Goal: Task Accomplishment & Management: Use online tool/utility

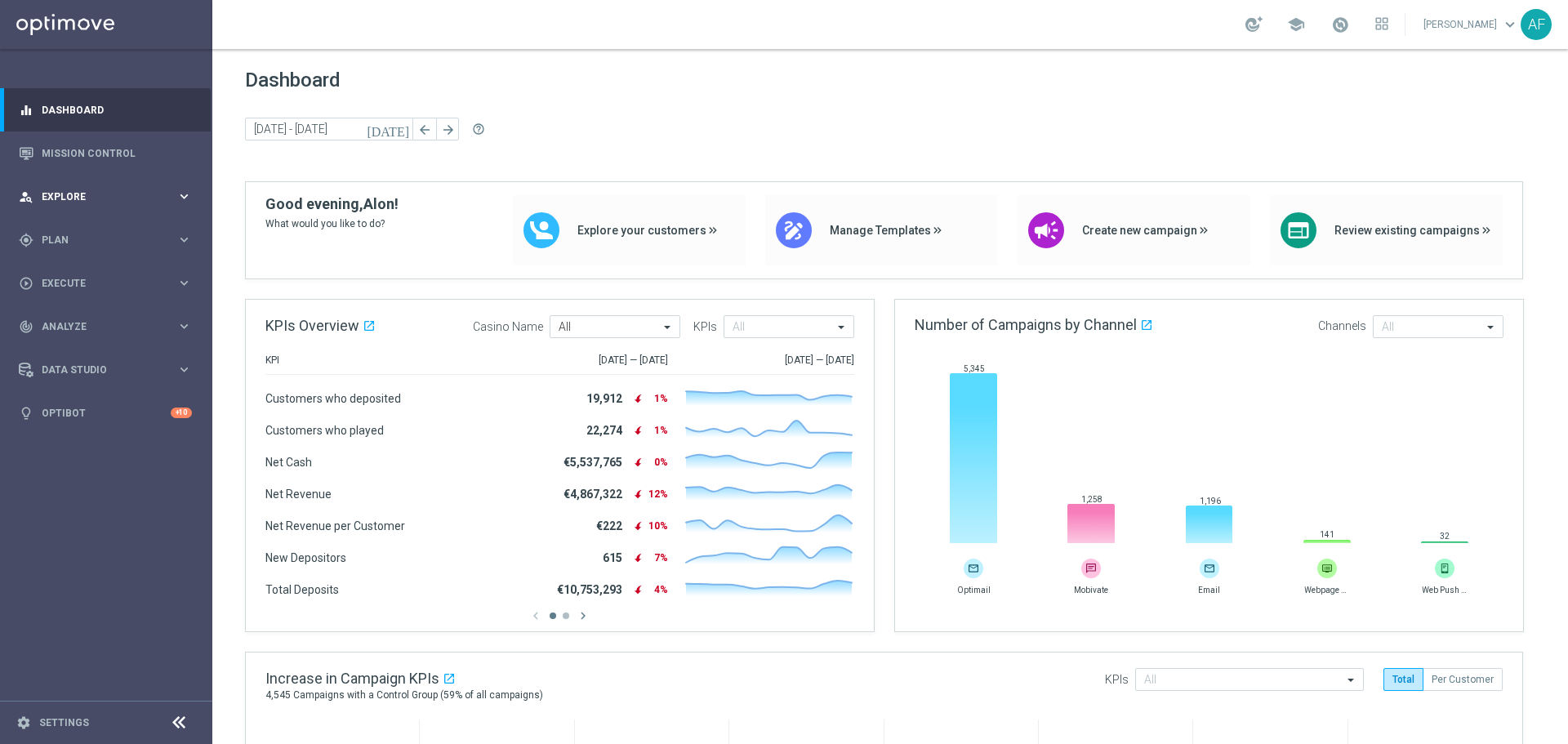
click at [141, 194] on span "Explore" at bounding box center [109, 196] width 135 height 10
click at [91, 195] on span "Explore" at bounding box center [109, 196] width 135 height 10
click at [89, 246] on div "gps_fixed Plan" at bounding box center [97, 240] width 157 height 15
click at [85, 322] on span "Templates" at bounding box center [101, 322] width 117 height 10
click at [79, 349] on link "Optimail" at bounding box center [110, 347] width 119 height 13
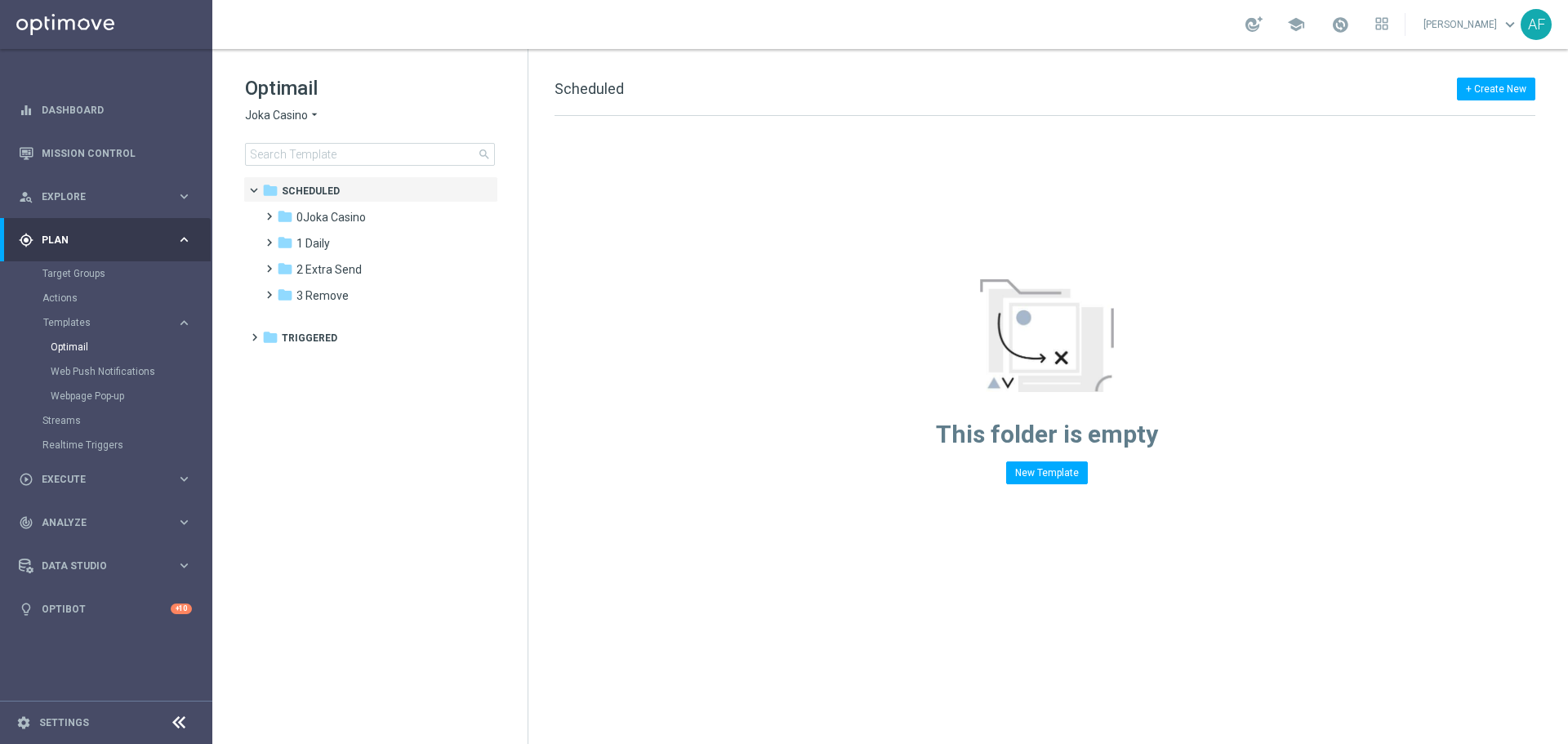
click at [310, 115] on icon "arrow_drop_down" at bounding box center [314, 115] width 13 height 15
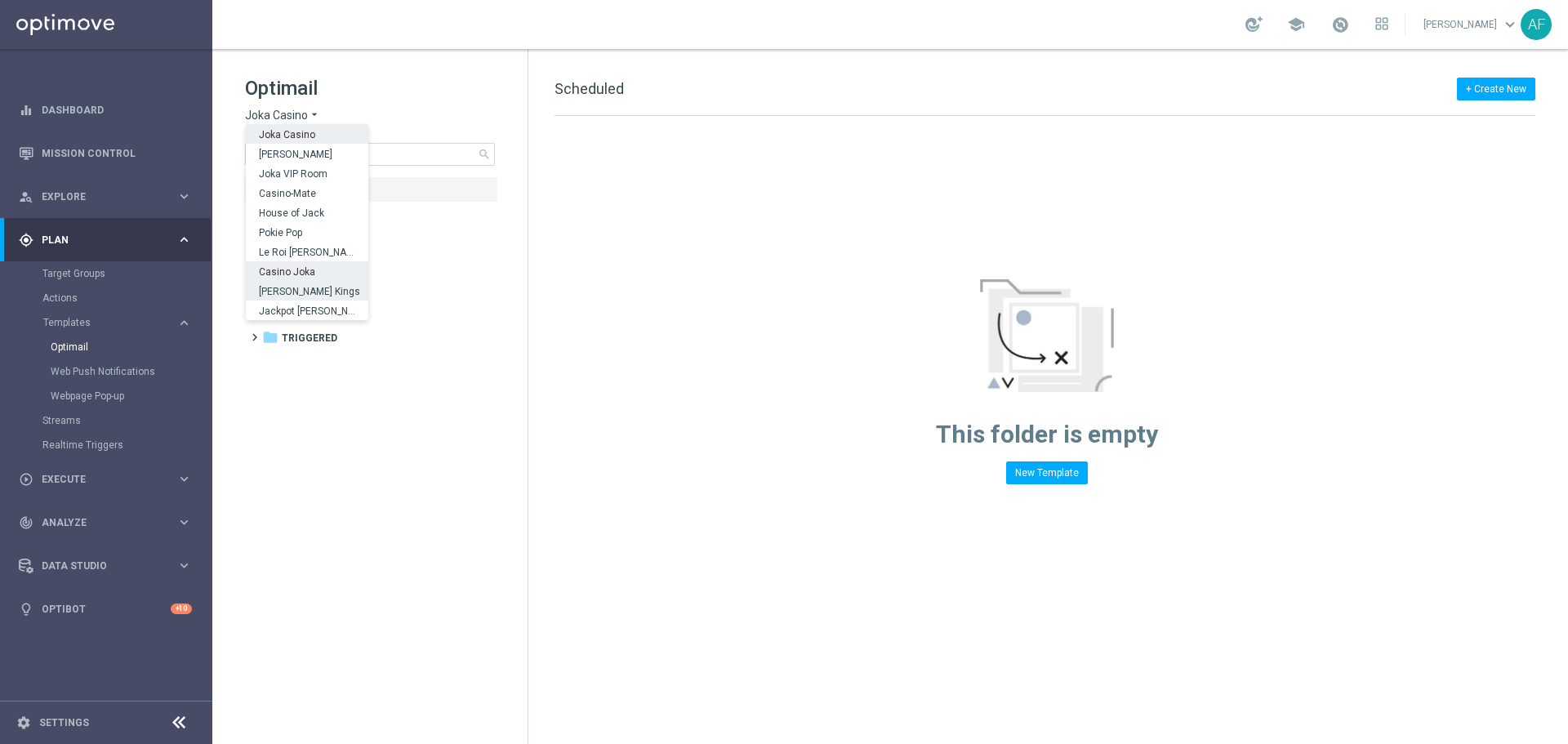
scroll to position [59, 0]
click at [302, 309] on div "IOM" at bounding box center [307, 310] width 123 height 20
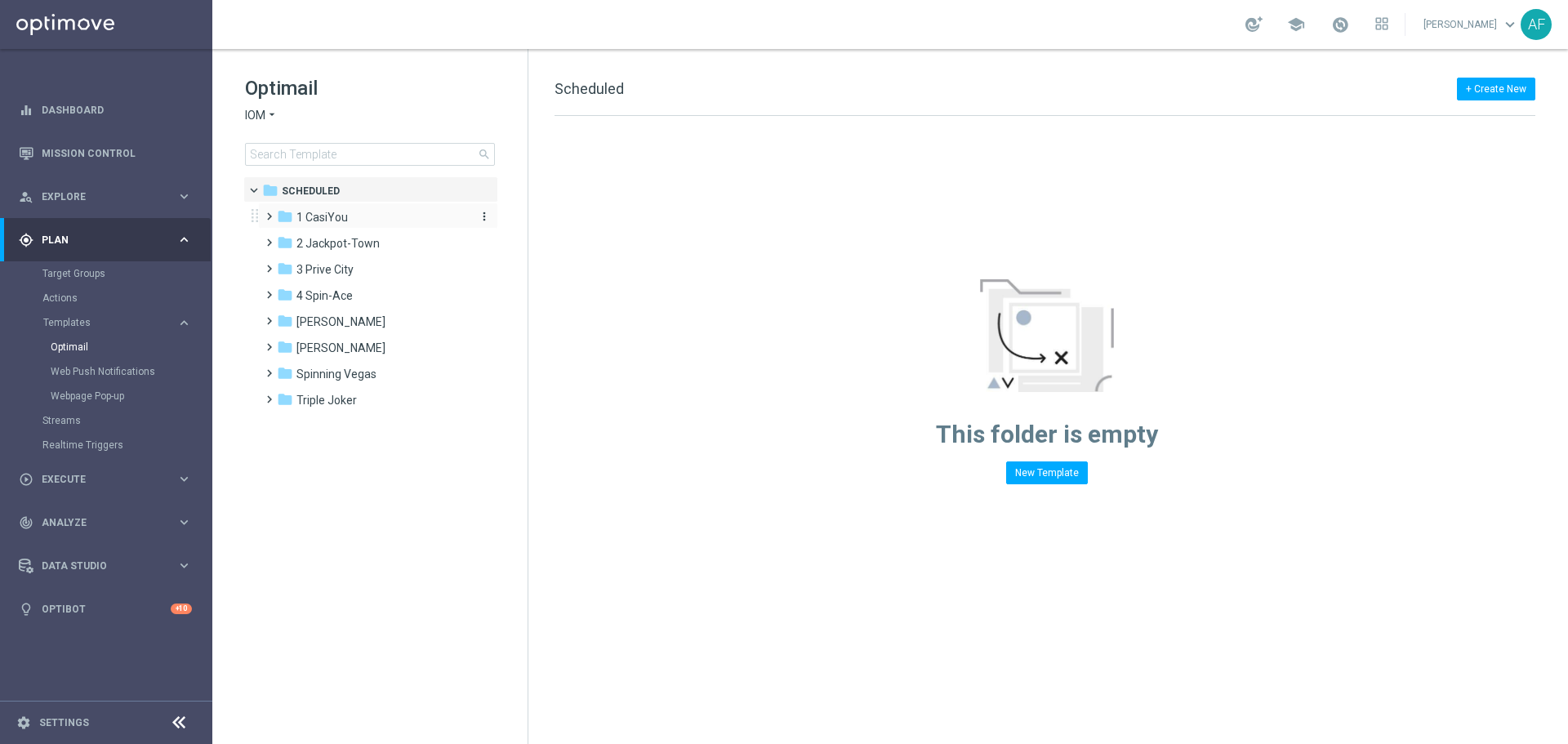
click at [361, 217] on div "folder 1 CasiYou" at bounding box center [370, 217] width 188 height 19
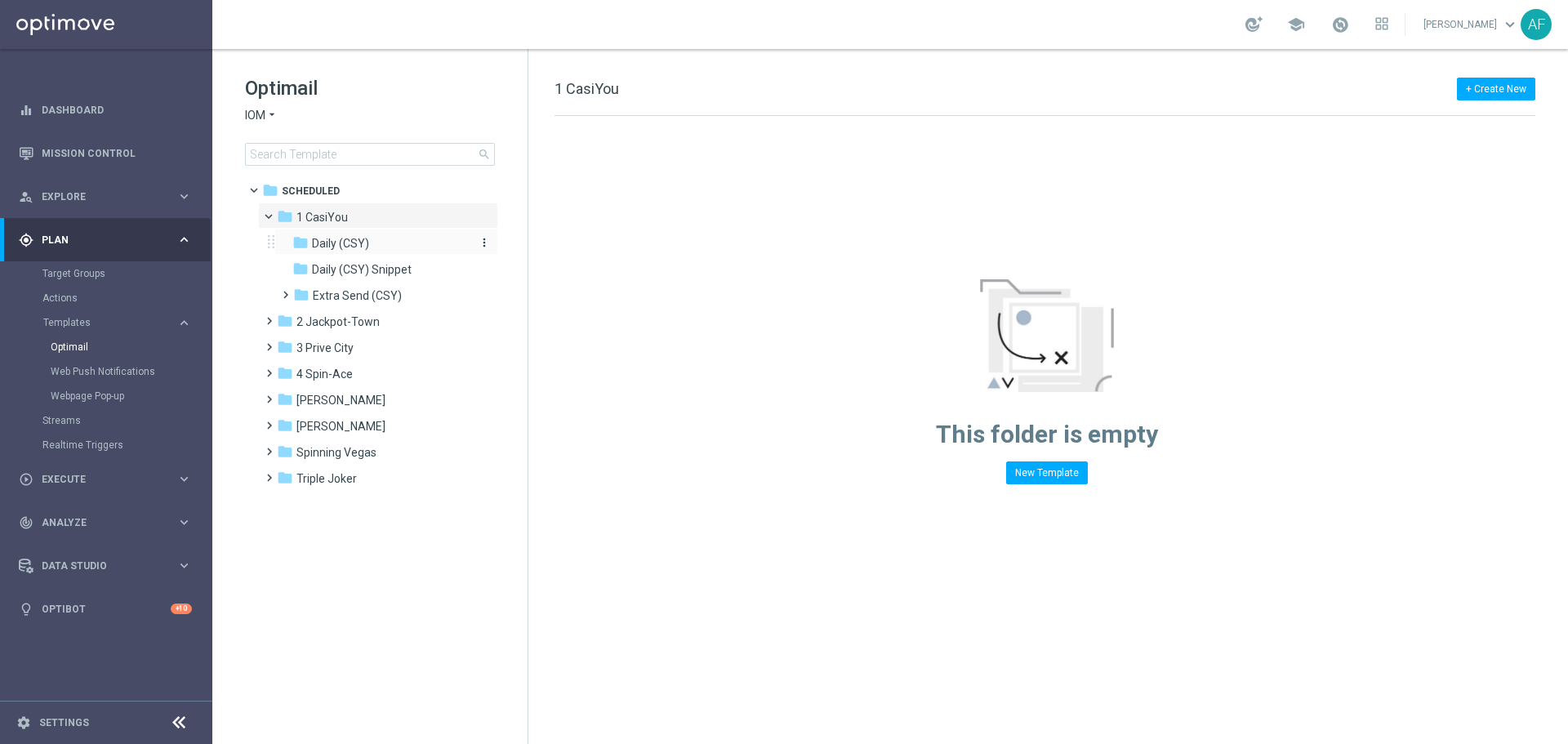
click at [382, 246] on div "folder Daily (CSY)" at bounding box center [380, 244] width 174 height 19
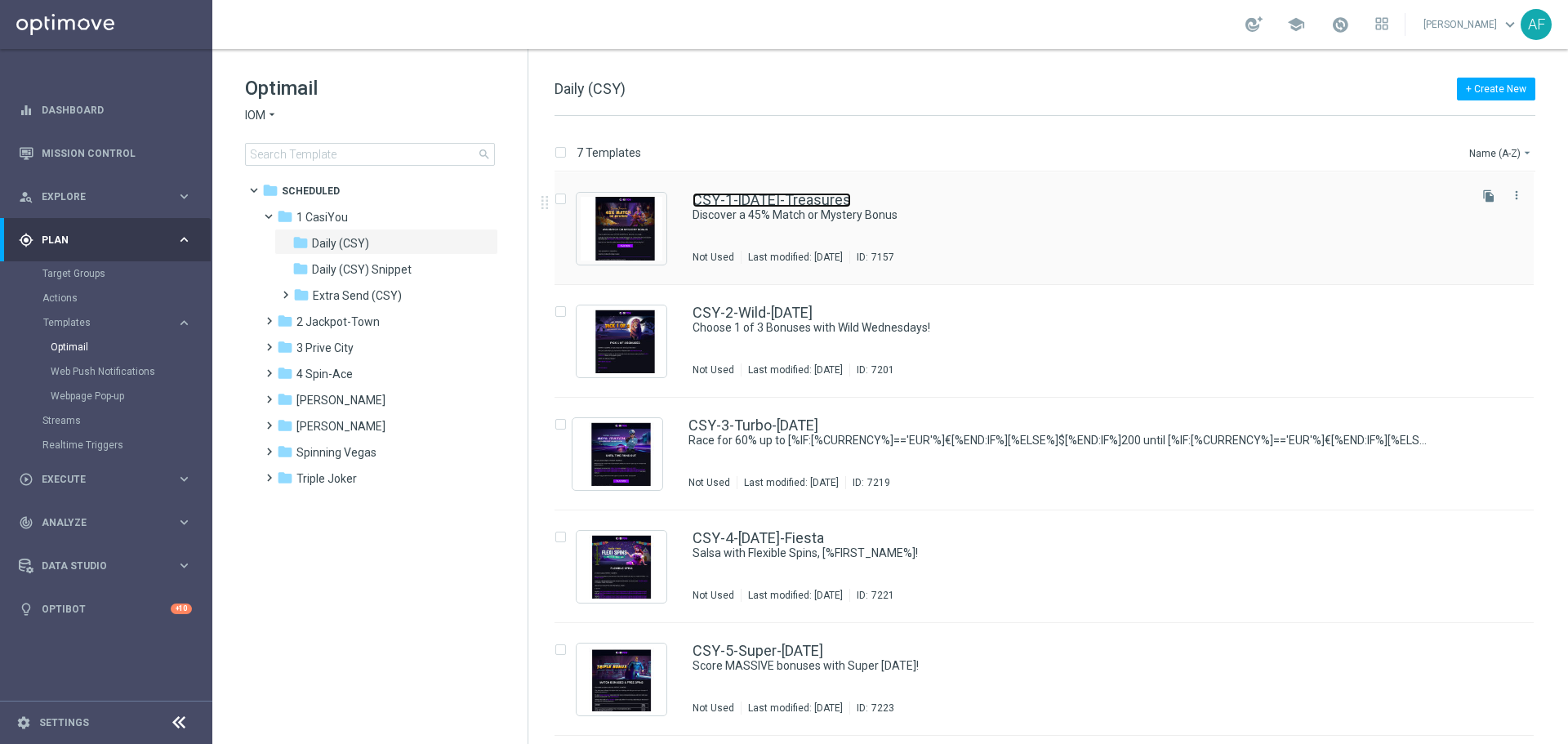
click at [796, 206] on link "CSY-1-[DATE]-Treasures" at bounding box center [772, 200] width 158 height 15
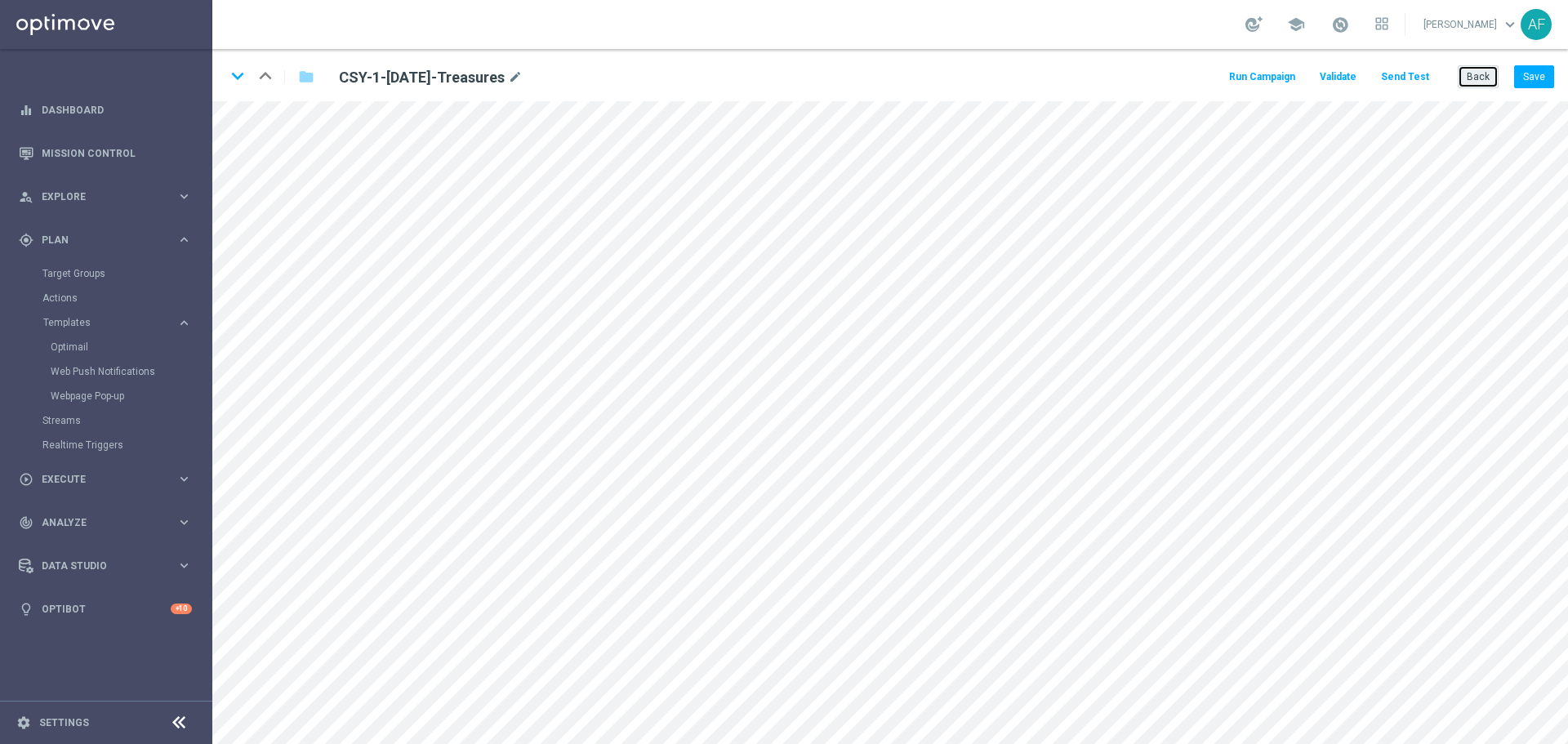
click at [1480, 80] on button "Back" at bounding box center [1478, 76] width 41 height 23
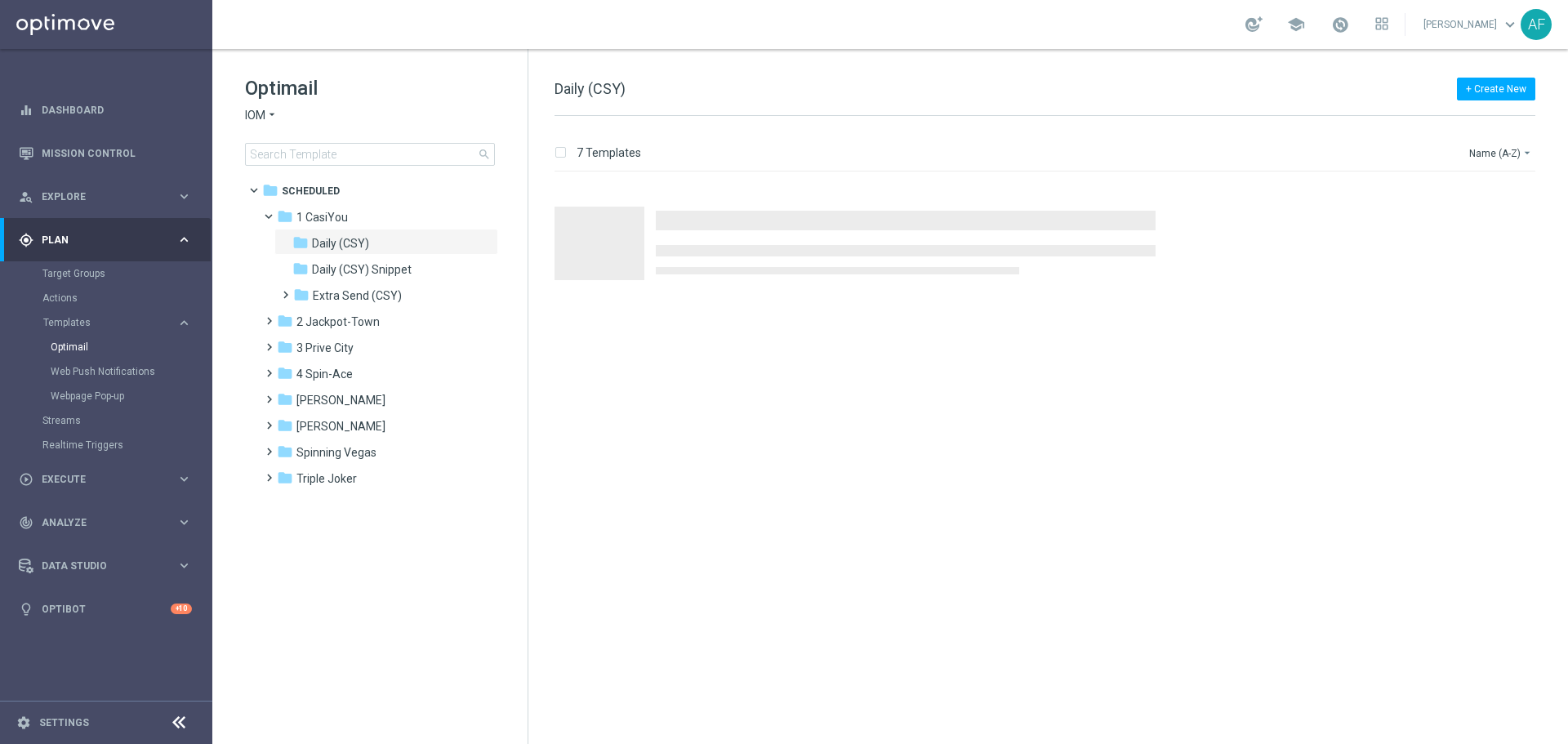
click at [276, 120] on icon "arrow_drop_down" at bounding box center [271, 115] width 13 height 15
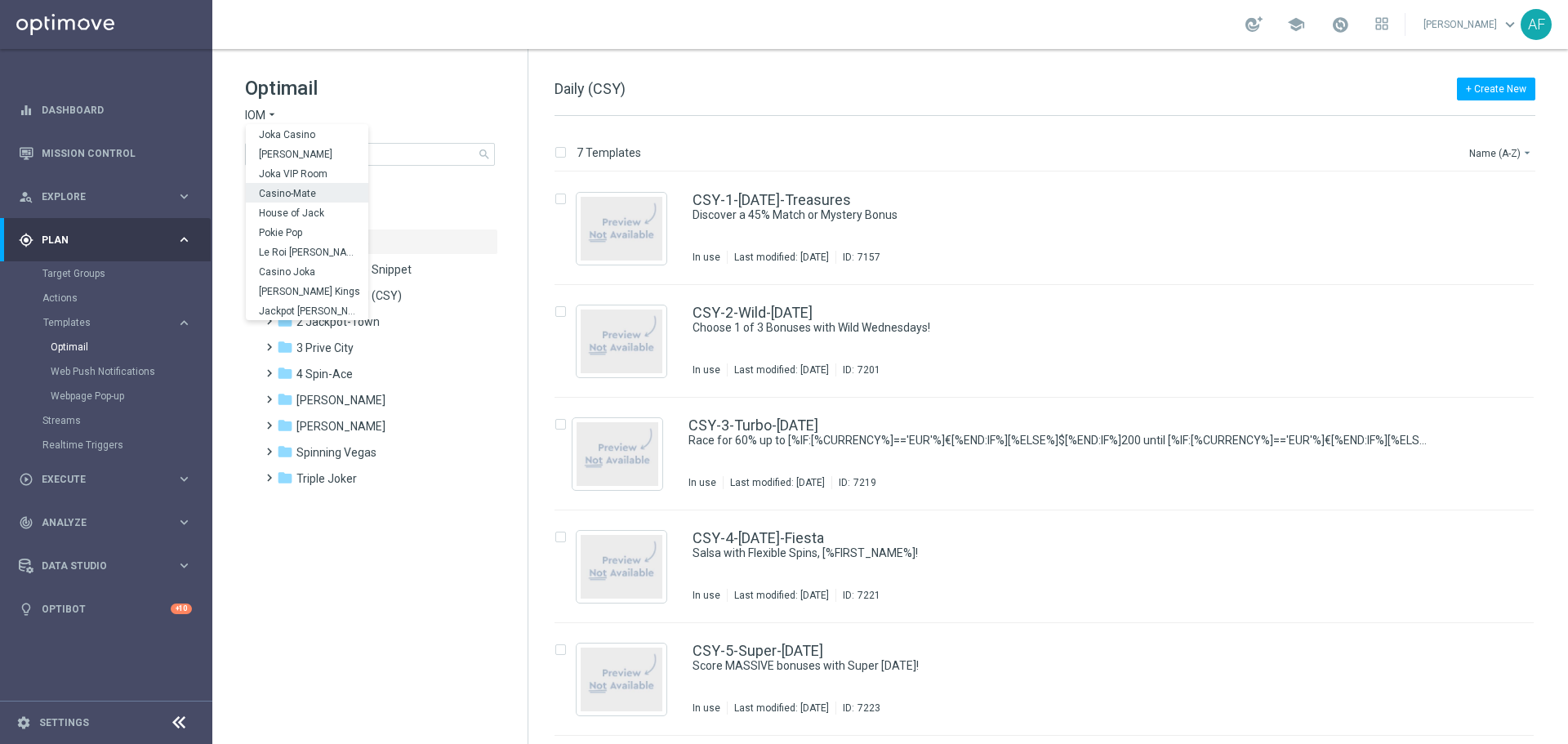
scroll to position [59, 0]
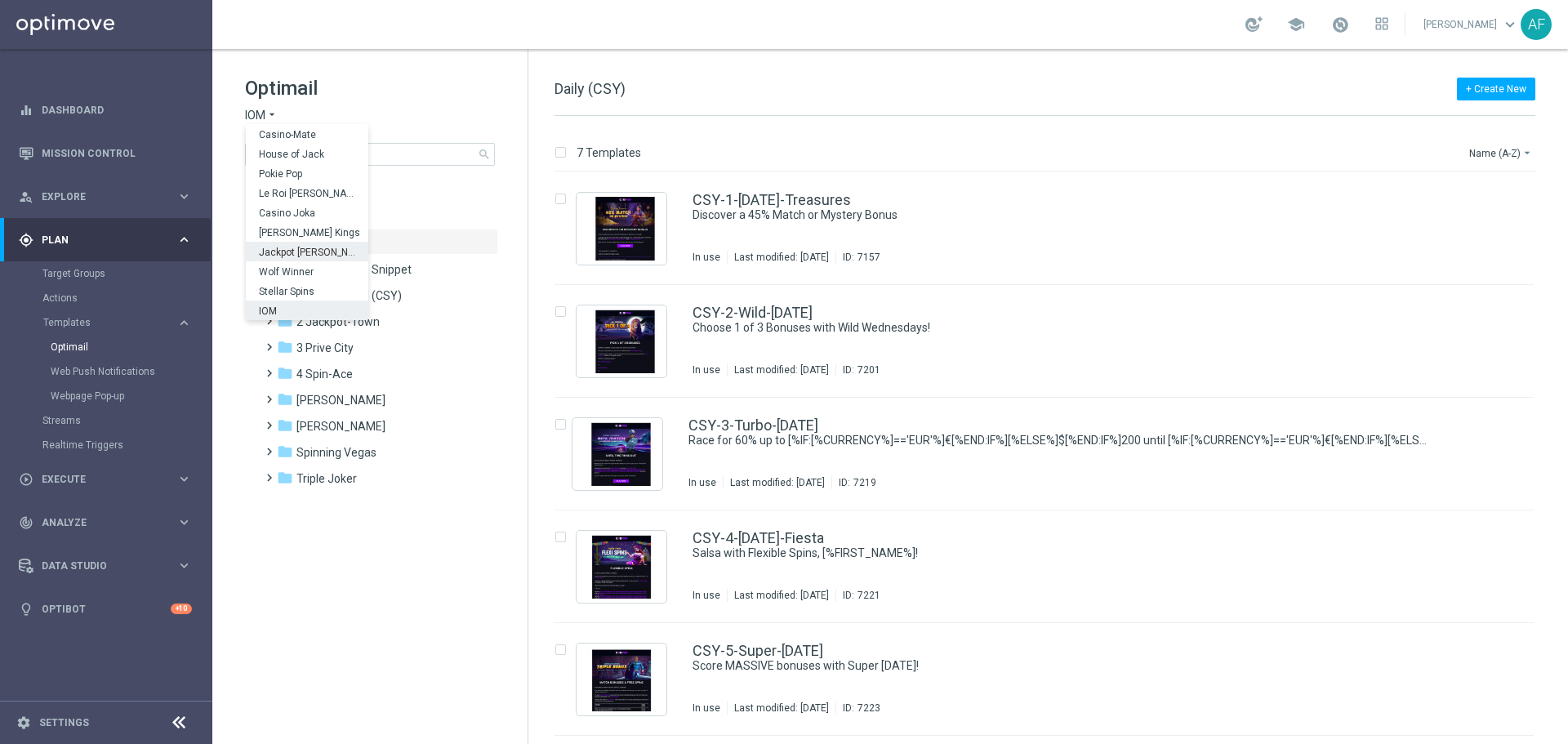
click at [0, 0] on span "Jackpot [PERSON_NAME]" at bounding box center [0, 0] width 0 height 0
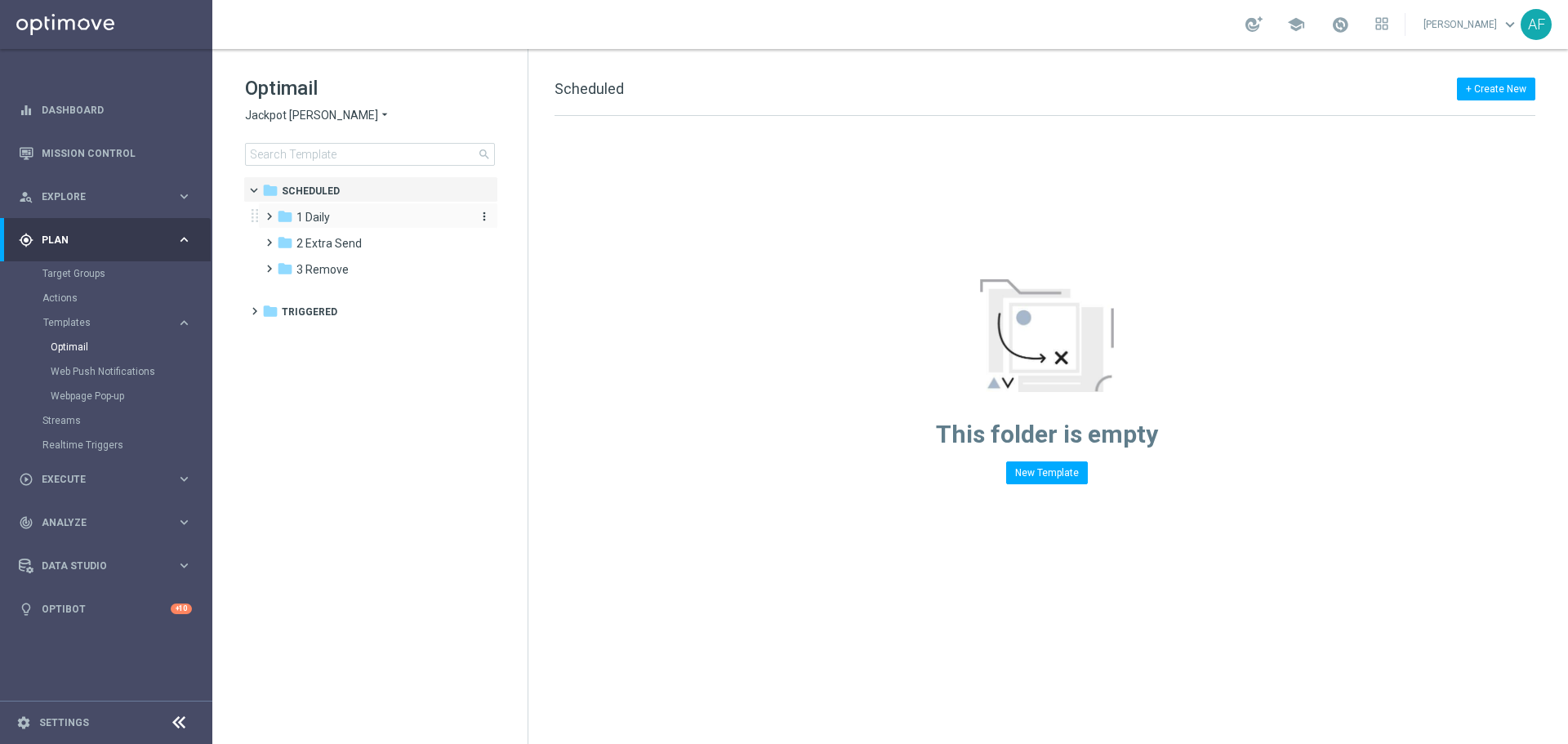
click at [380, 218] on div "folder 1 Daily" at bounding box center [370, 217] width 188 height 19
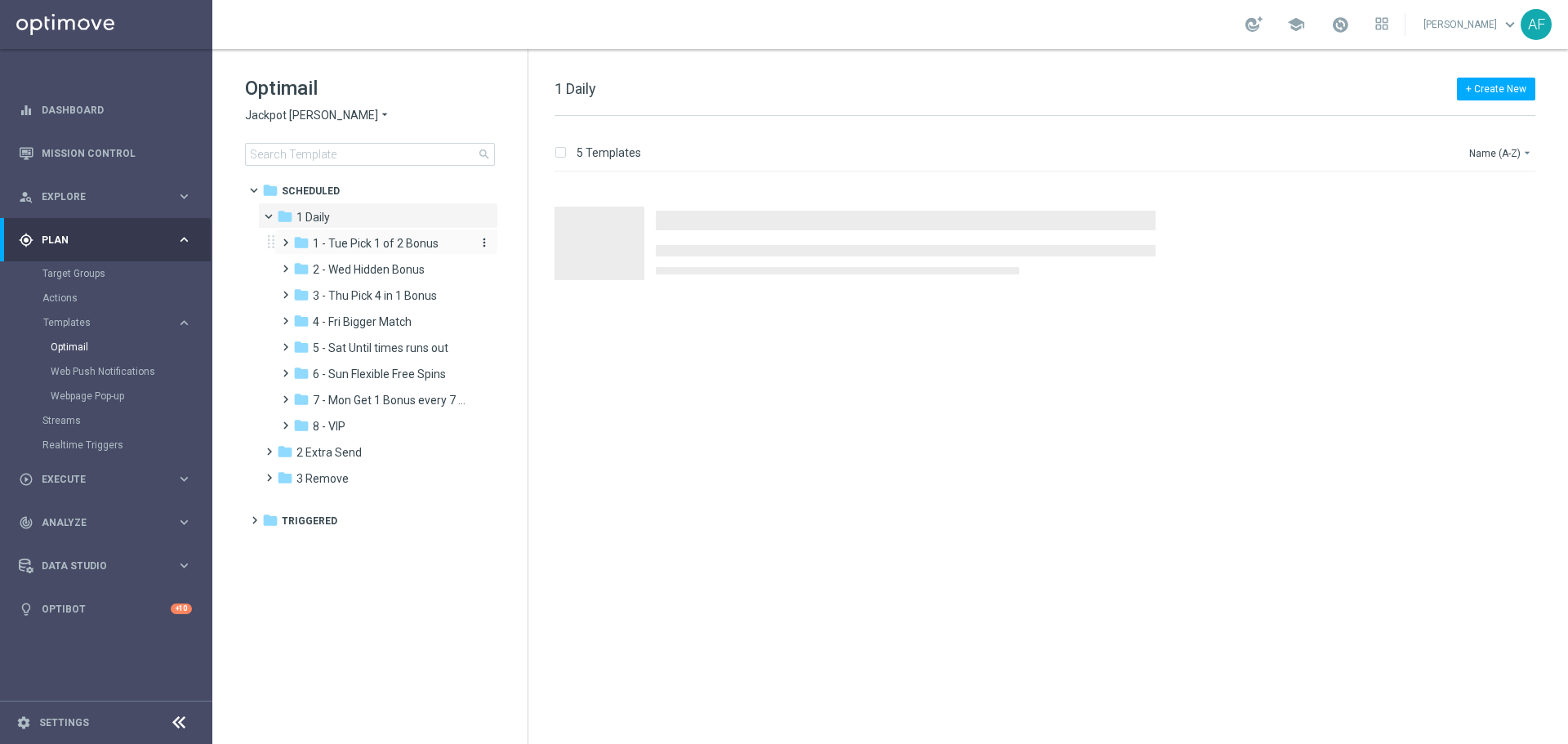
click at [373, 248] on span "1 - Tue Pick 1 of 2 Bonus" at bounding box center [375, 243] width 125 height 15
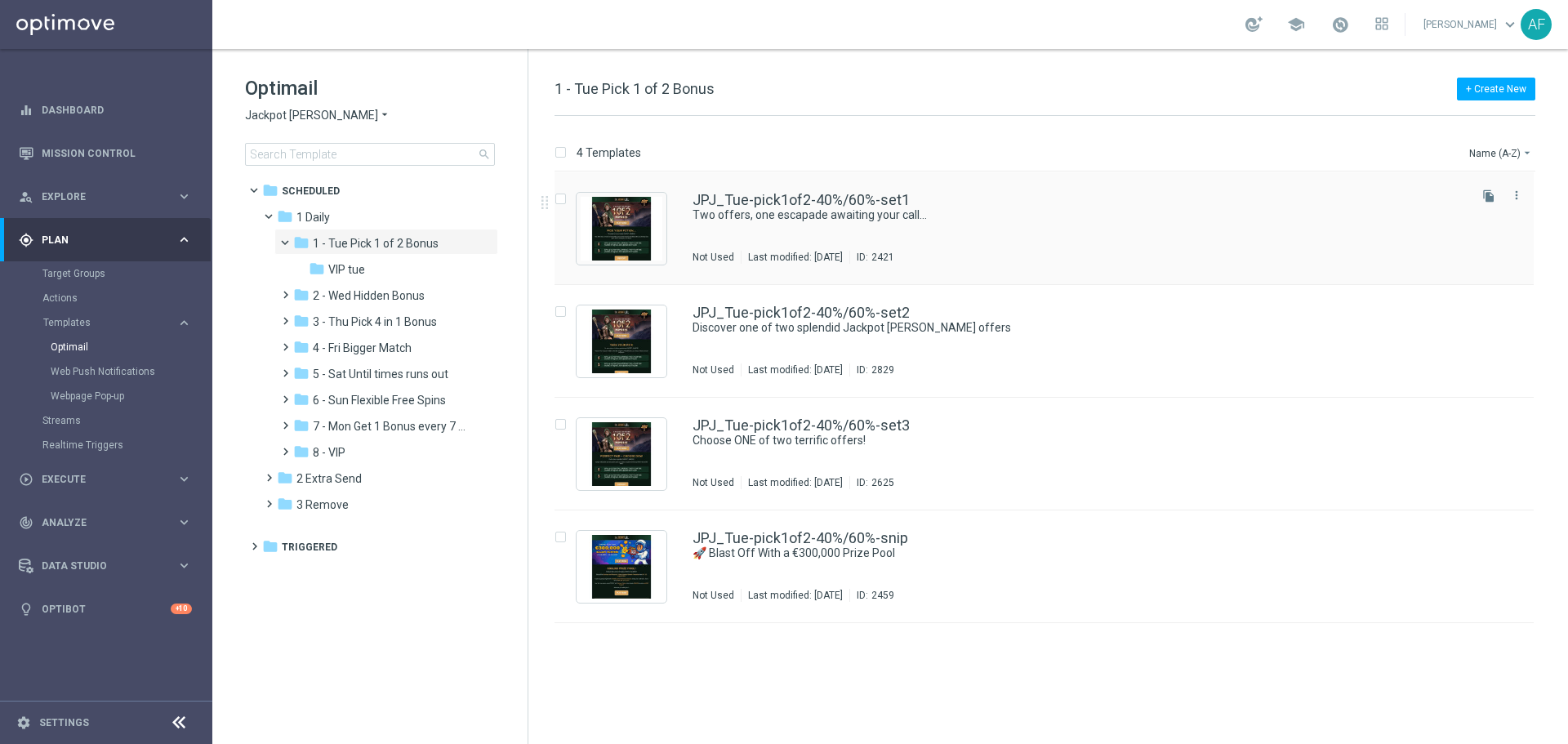
click at [787, 228] on div "JPJ_Tue-pick1of2-40%/60%-set1 Two offers, one escapade awaiting your call... No…" at bounding box center [1079, 228] width 773 height 71
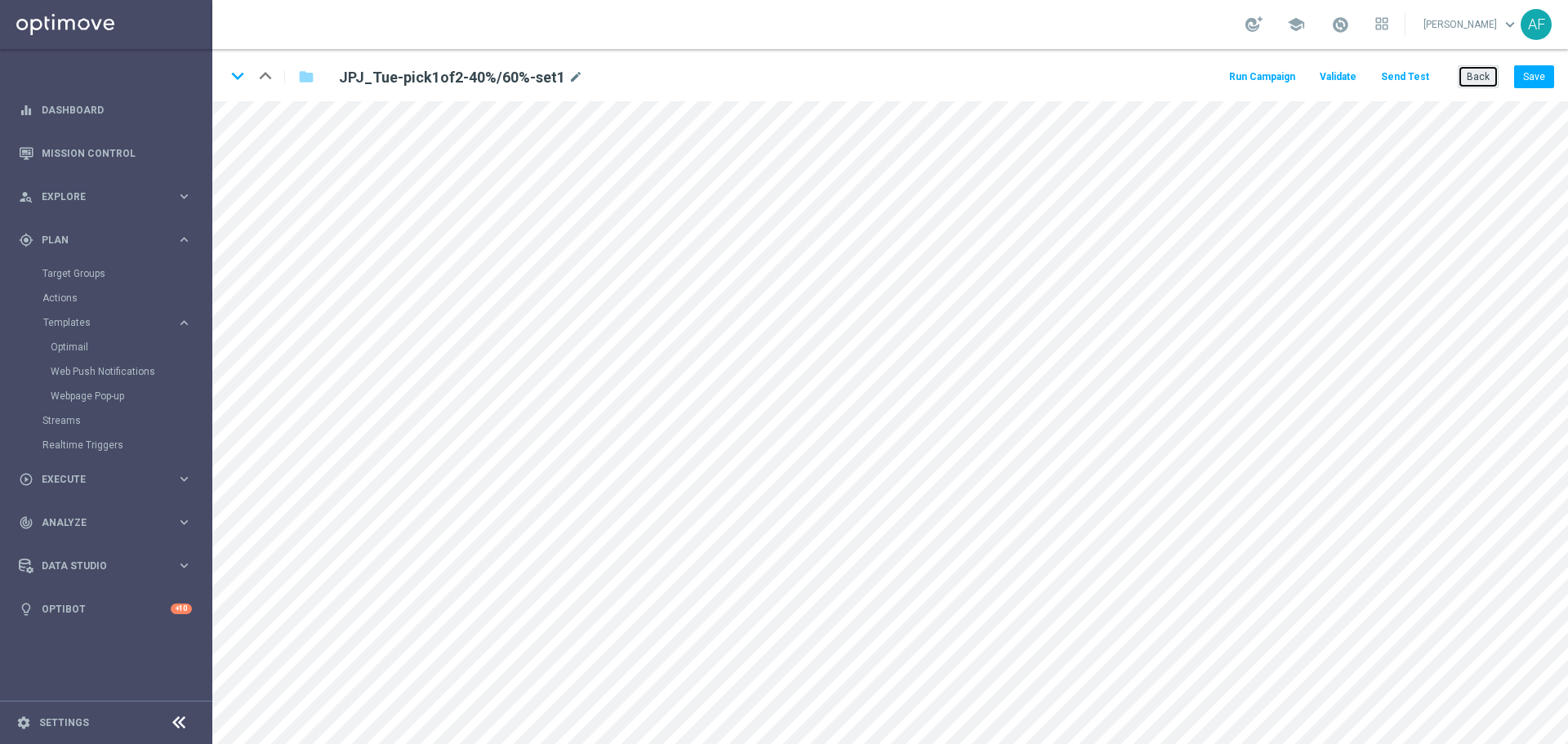
click at [1482, 70] on button "Back" at bounding box center [1478, 76] width 41 height 23
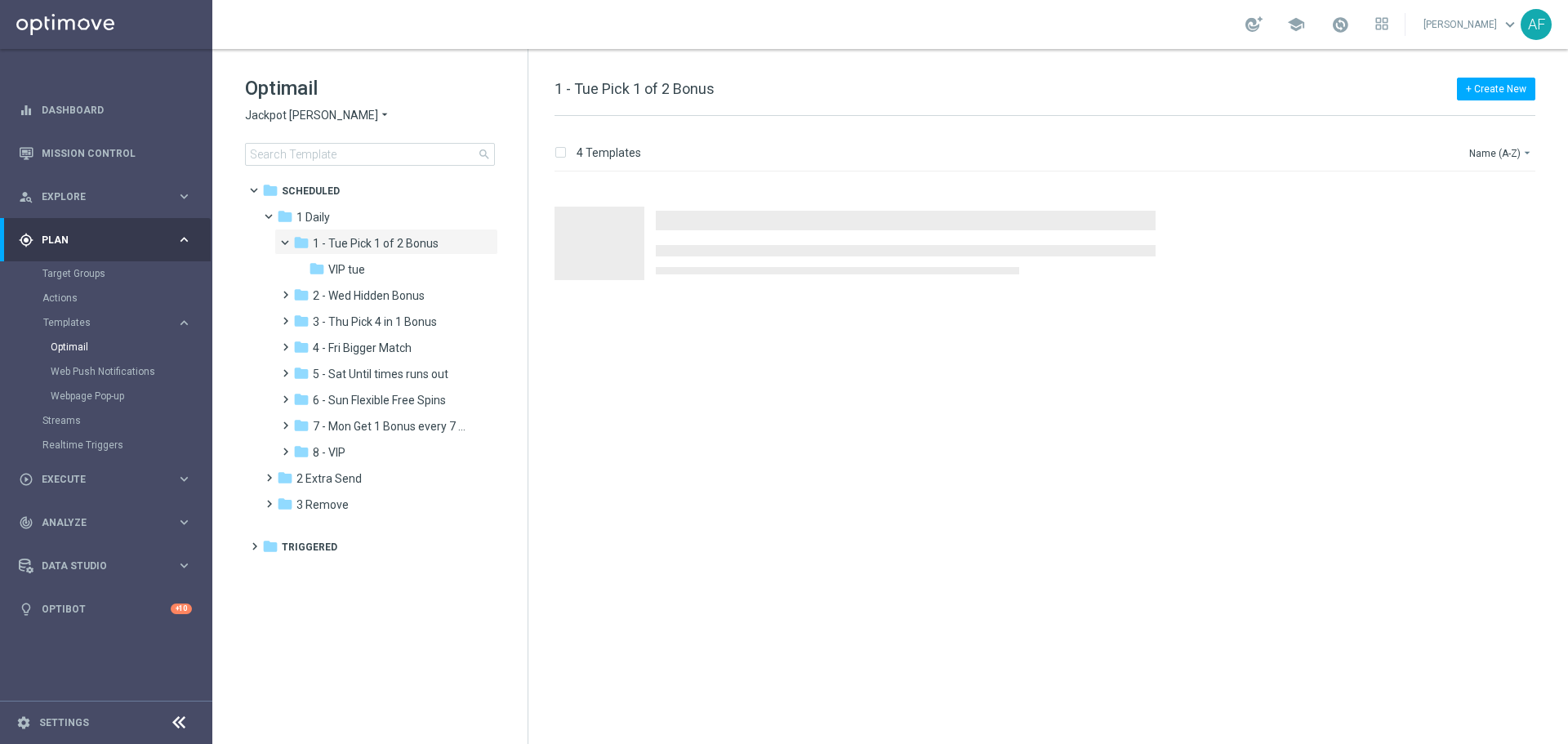
click at [298, 116] on span "Jackpot [PERSON_NAME]" at bounding box center [311, 115] width 133 height 15
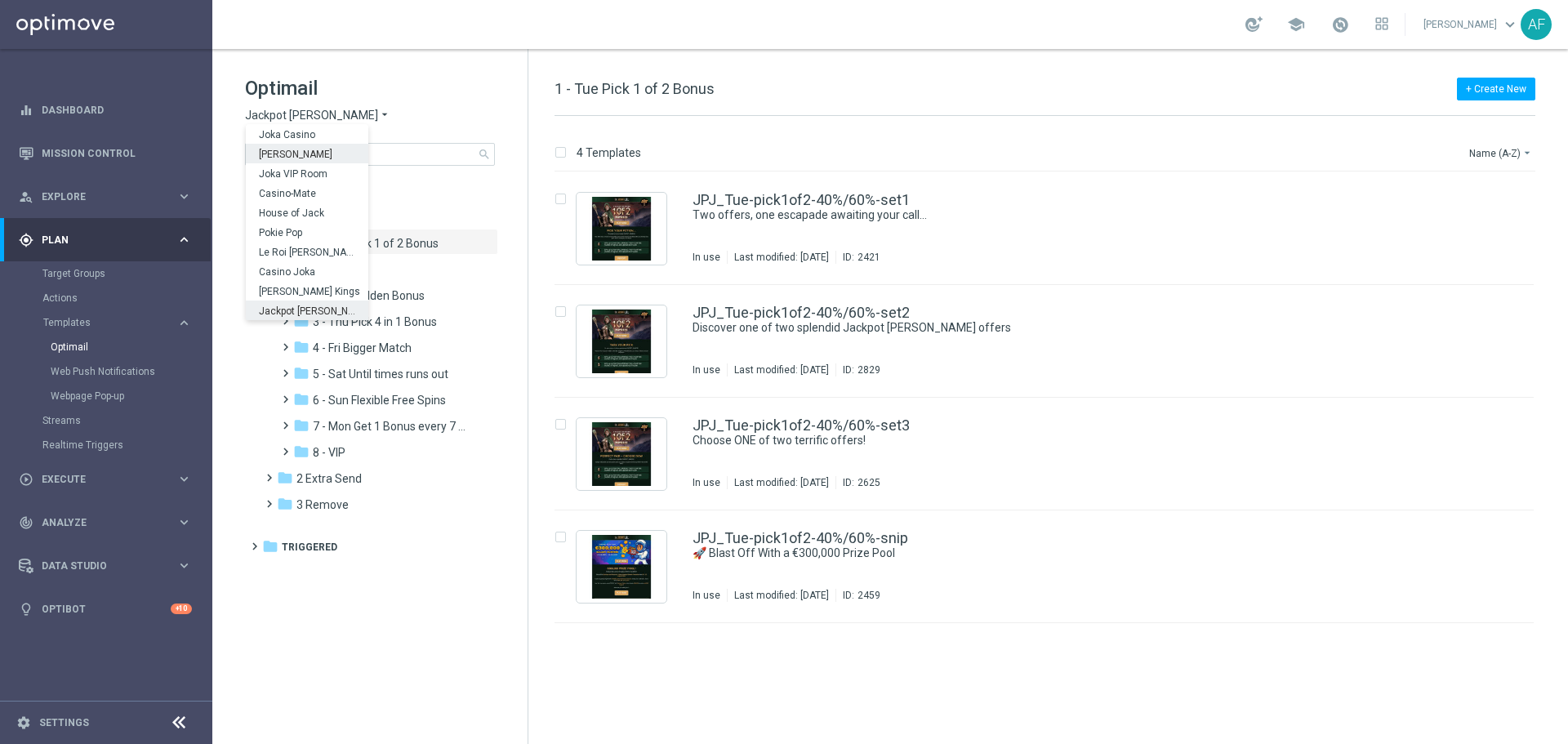
click at [318, 156] on div "[PERSON_NAME]" at bounding box center [307, 154] width 123 height 20
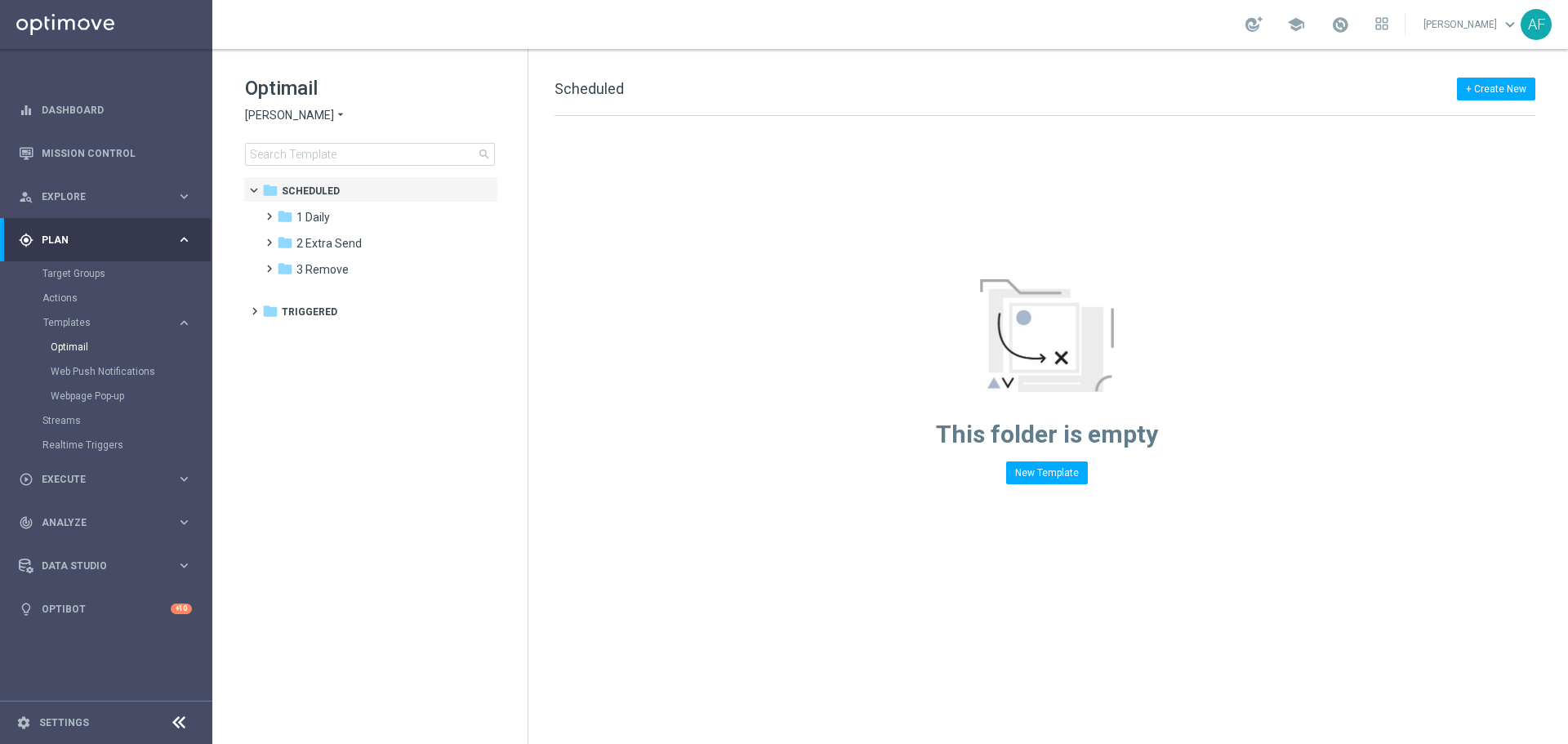
click at [308, 108] on span "[PERSON_NAME]" at bounding box center [289, 115] width 89 height 15
click at [0, 0] on span "Joka Casino" at bounding box center [0, 0] width 0 height 0
click at [306, 127] on div "Optimail Joka Casino arrow_drop_down × Joka Casino search" at bounding box center [386, 120] width 283 height 91
click at [310, 118] on icon "arrow_drop_down" at bounding box center [314, 115] width 13 height 15
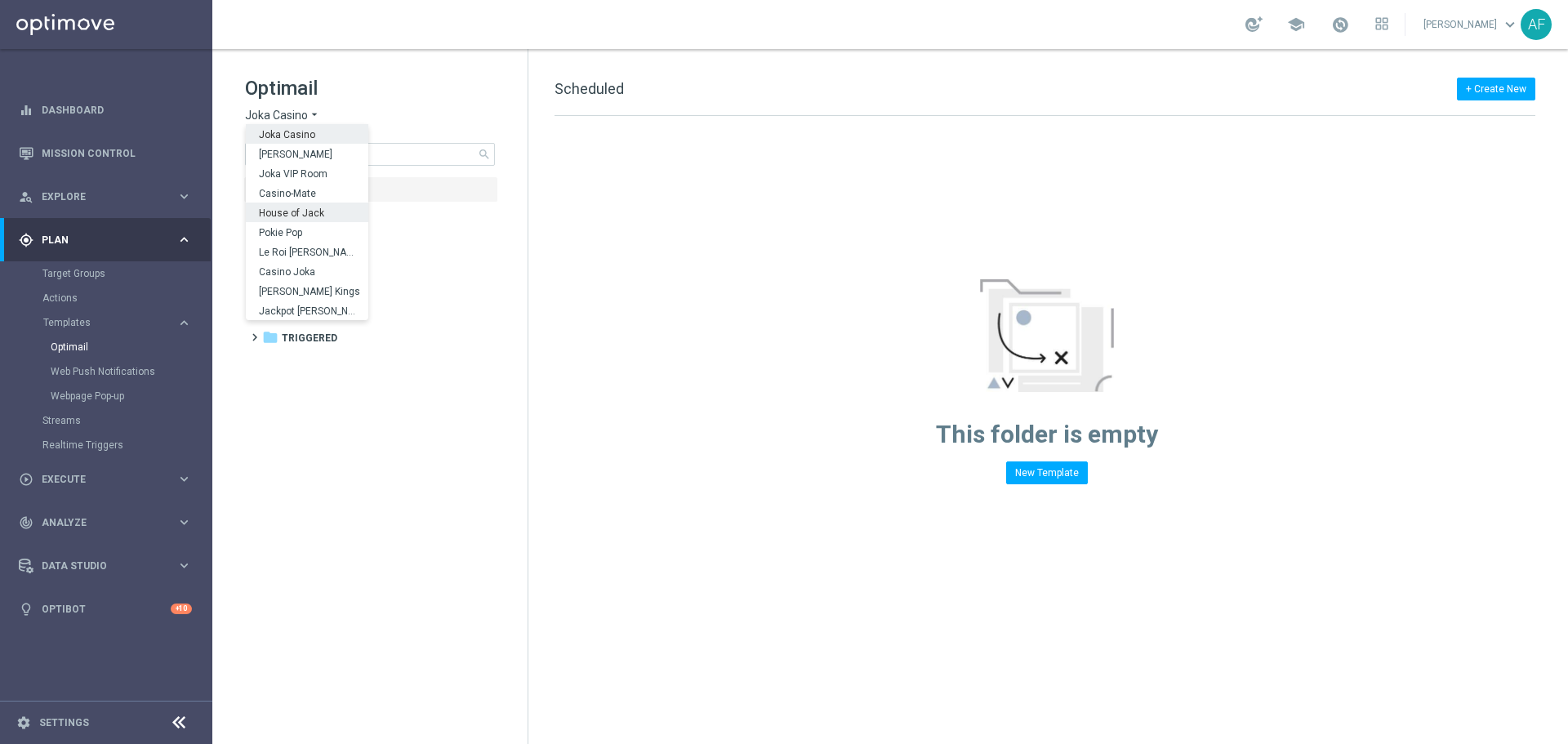
click at [0, 0] on span "House of Jack" at bounding box center [0, 0] width 0 height 0
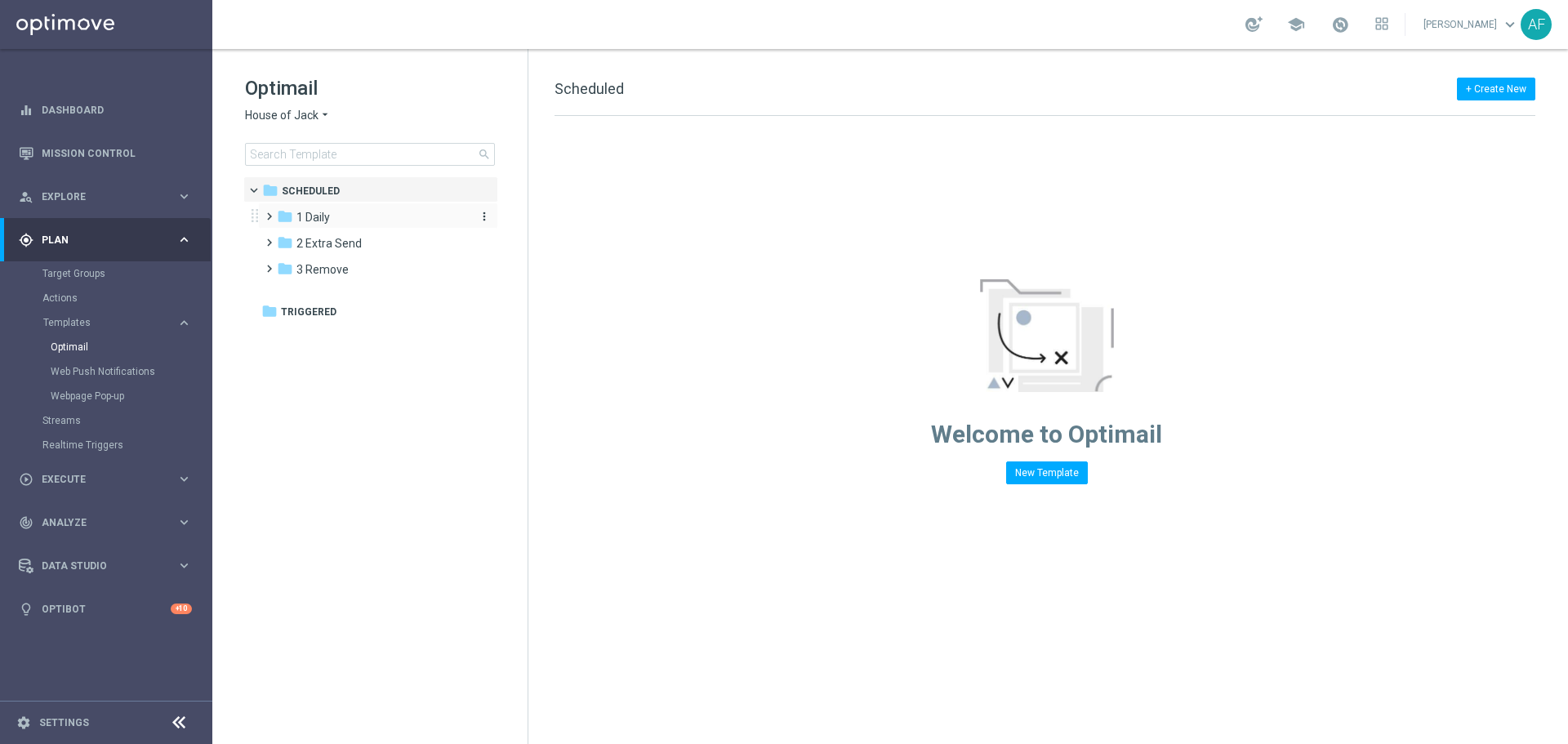
click at [342, 215] on div "folder 1 Daily" at bounding box center [370, 217] width 188 height 19
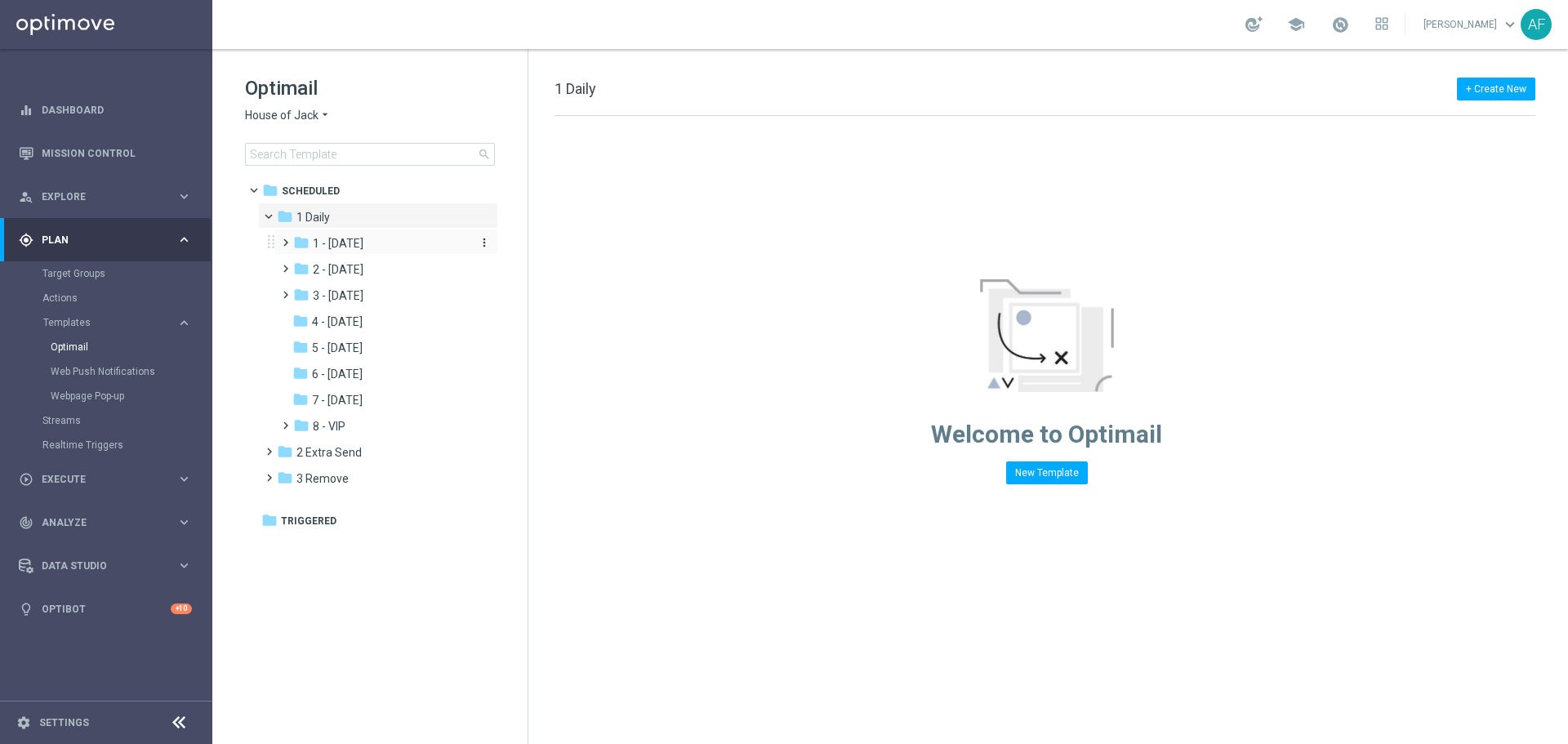
click at [353, 237] on span "1 - [DATE]" at bounding box center [338, 243] width 51 height 15
click at [371, 267] on span "Tue Daily" at bounding box center [352, 269] width 46 height 15
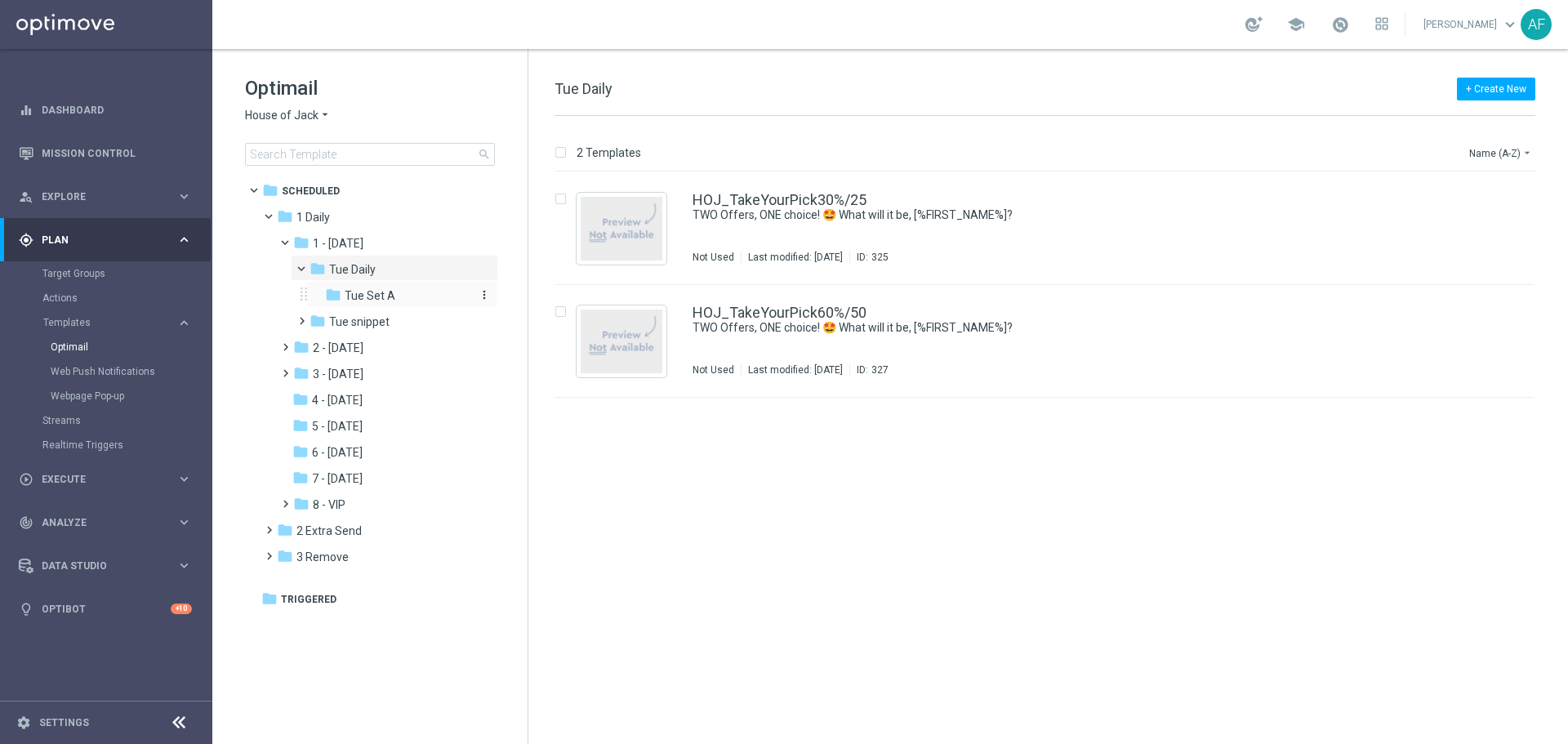
click at [385, 290] on div "folder Tue Set A" at bounding box center [398, 295] width 147 height 19
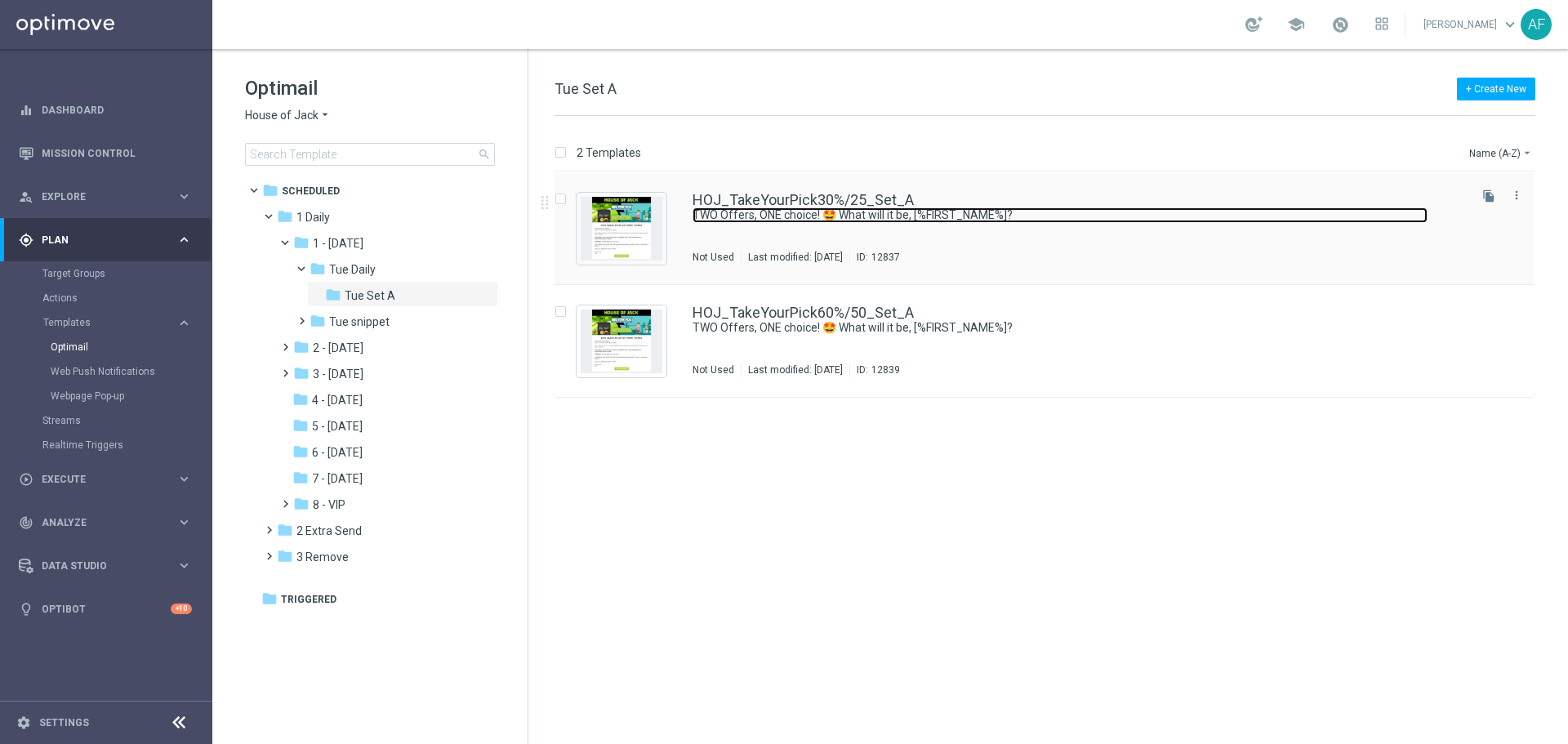
click at [848, 212] on link "TWO Offers, ONE choice! 🤩 What will it be, [%FIRST_NAME%]?" at bounding box center [1060, 214] width 735 height 15
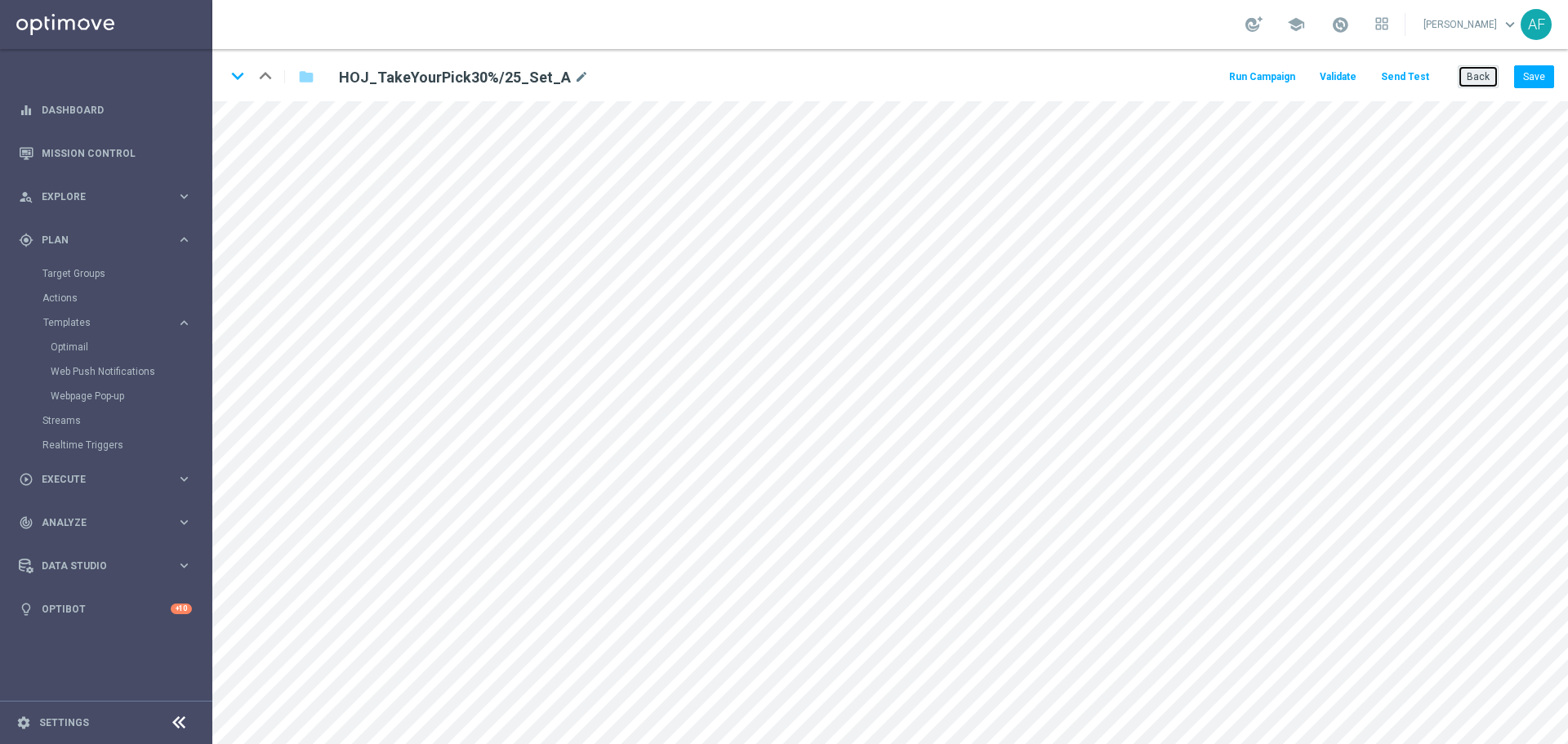
click at [1478, 76] on button "Back" at bounding box center [1478, 76] width 41 height 23
